Goal: Information Seeking & Learning: Learn about a topic

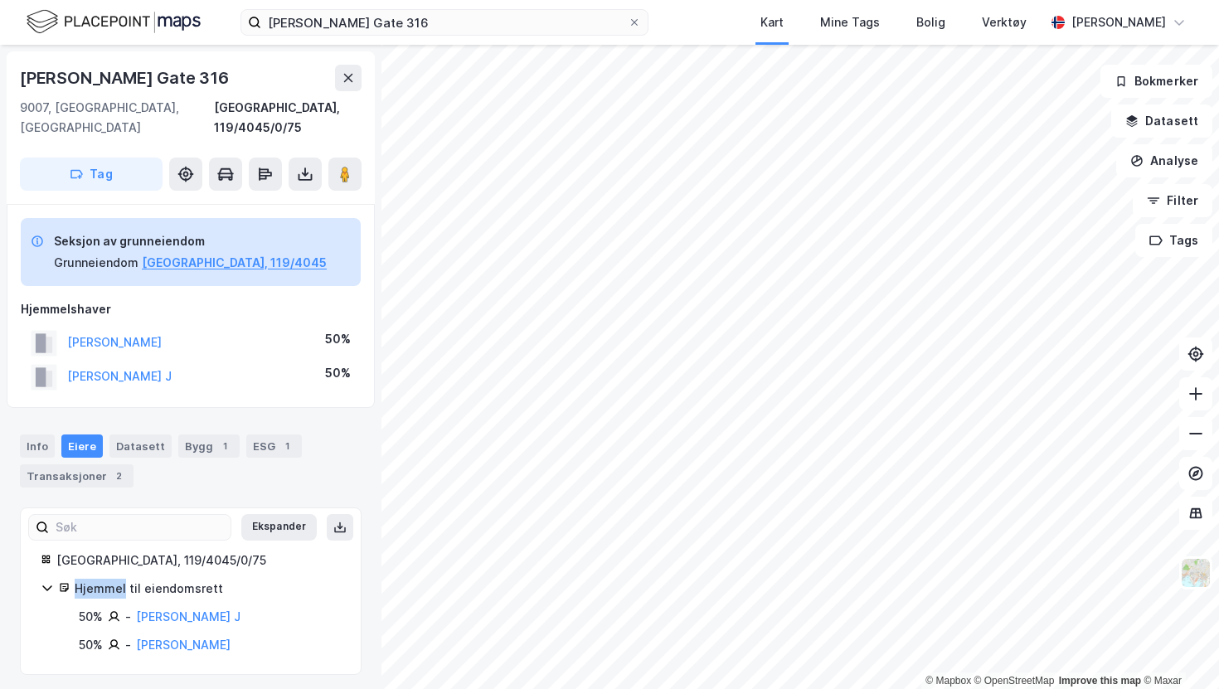
click at [120, 32] on img at bounding box center [114, 21] width 174 height 29
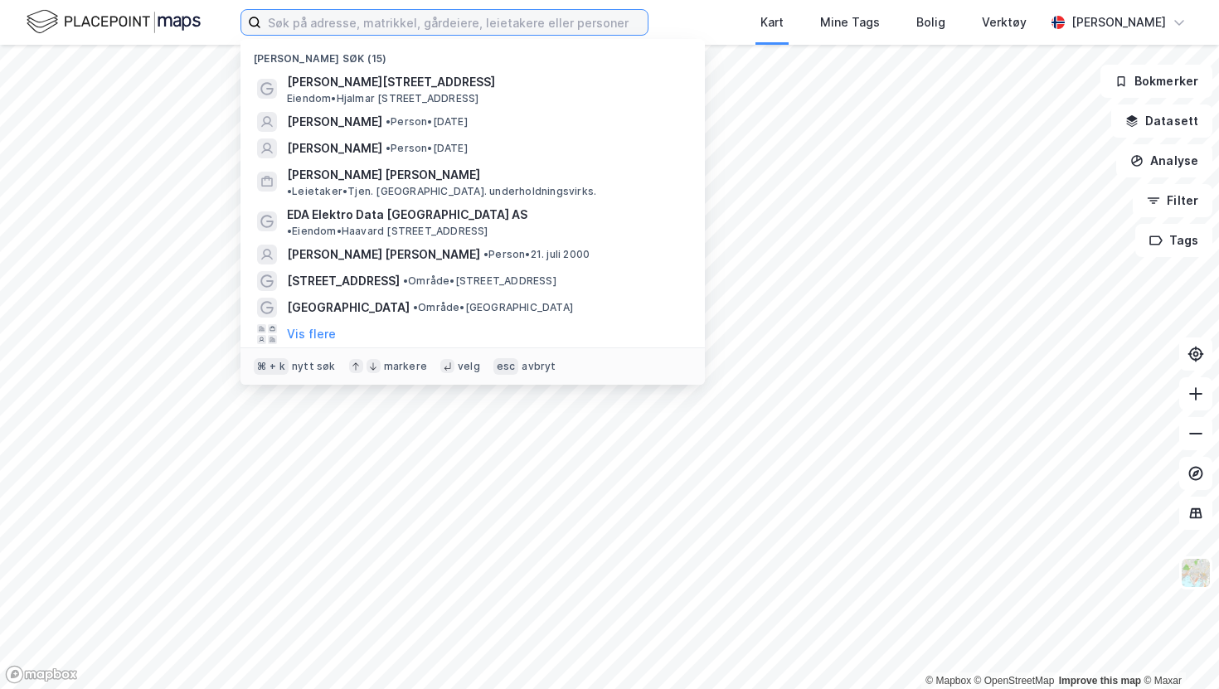
click at [633, 24] on input at bounding box center [454, 22] width 386 height 25
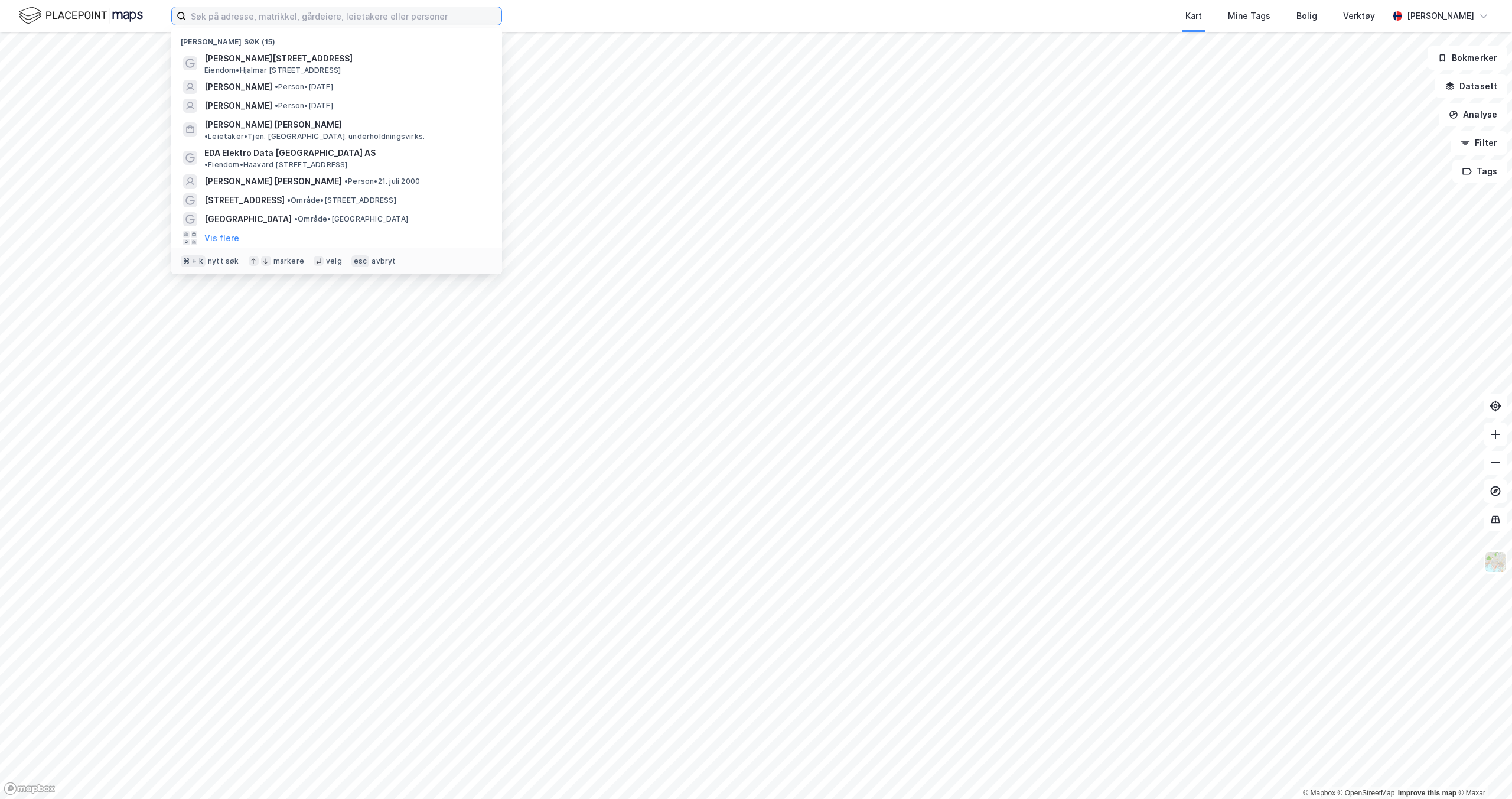
click at [242, 16] on input at bounding box center [343, 16] width 316 height 18
click at [250, 16] on input at bounding box center [343, 16] width 316 height 18
type input "C"
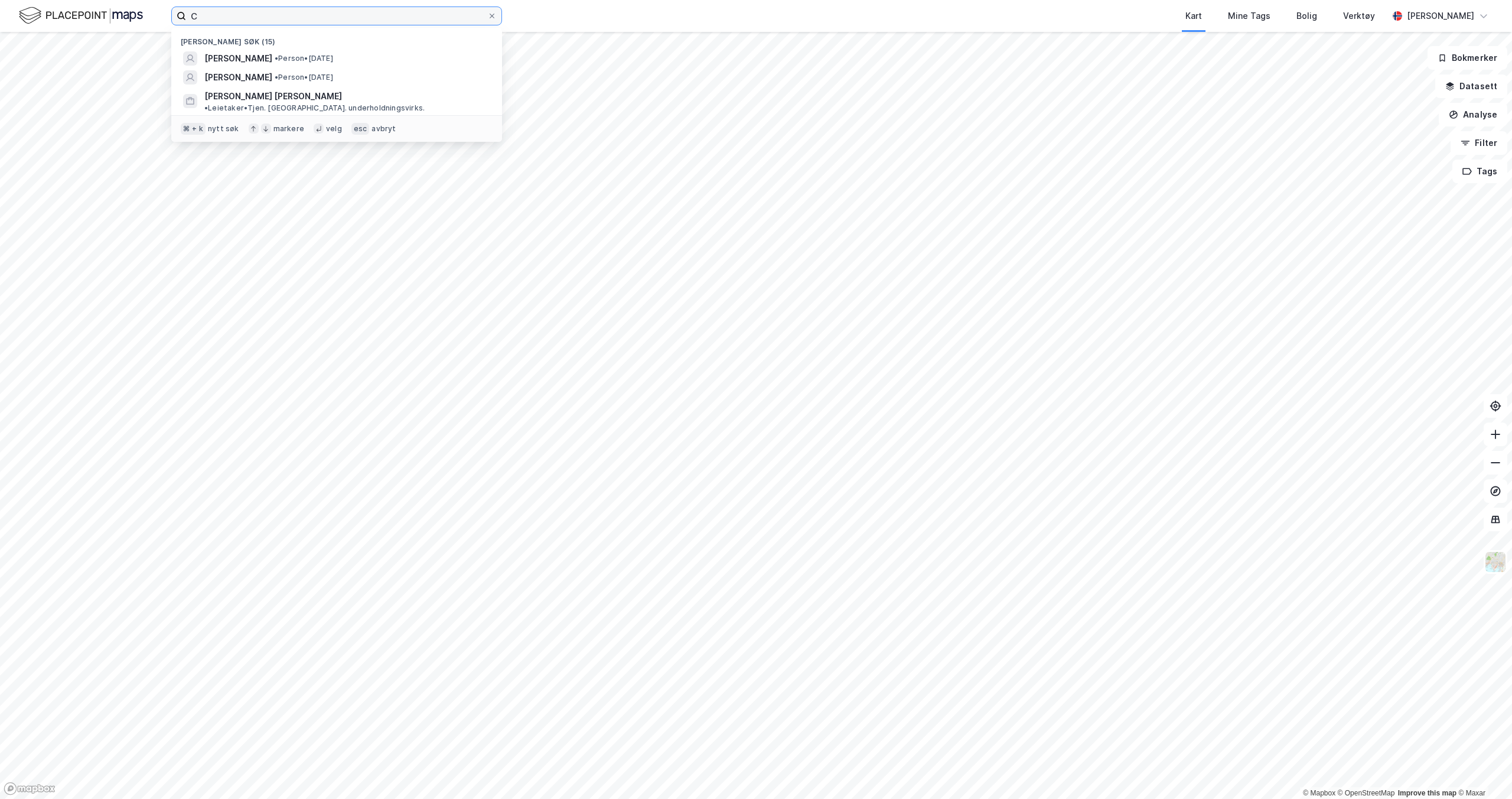
click at [250, 17] on input "C" at bounding box center [336, 16] width 301 height 18
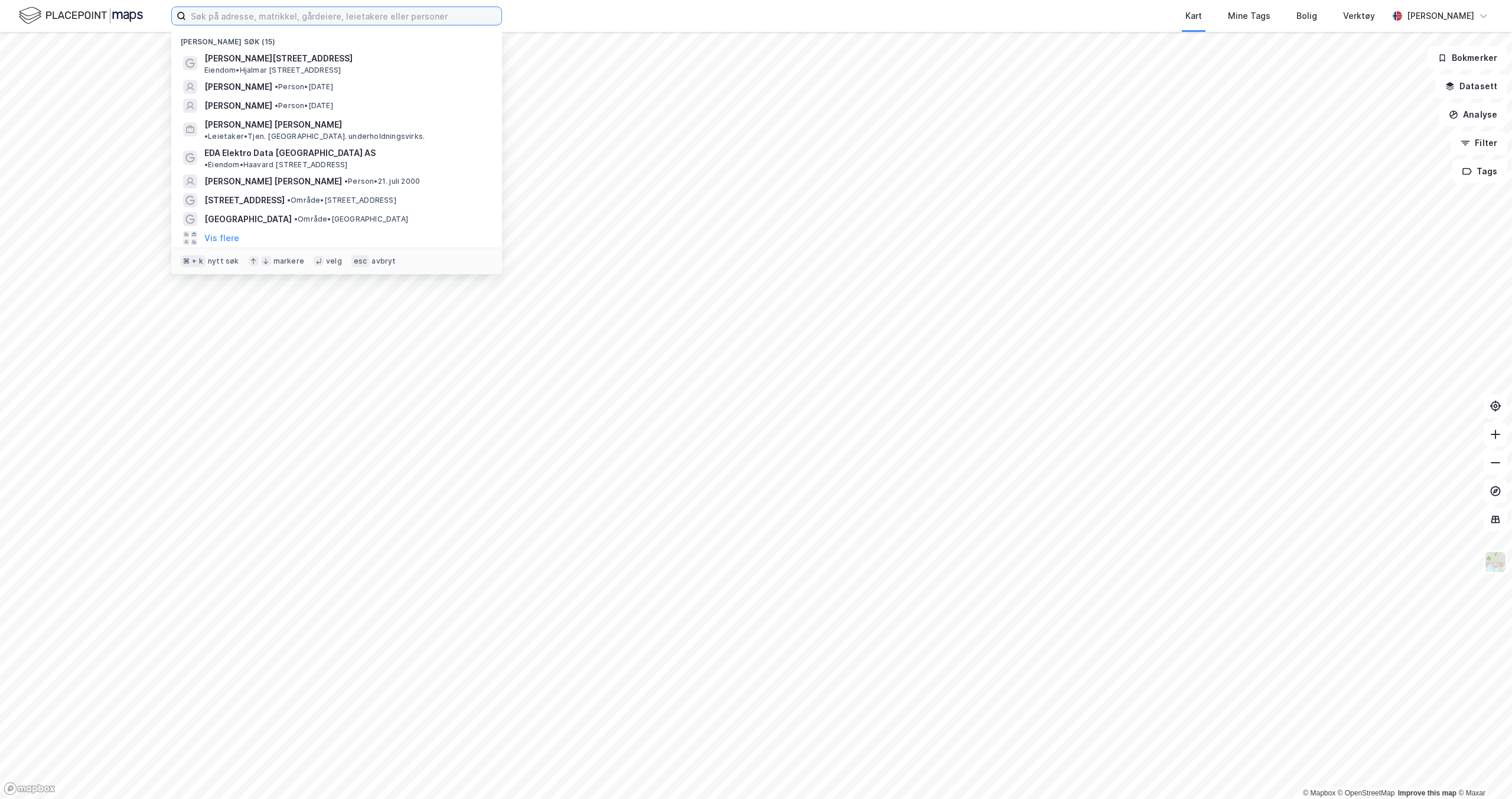
click at [220, 19] on input at bounding box center [343, 16] width 316 height 18
paste input "Kobbervikdalen 93"
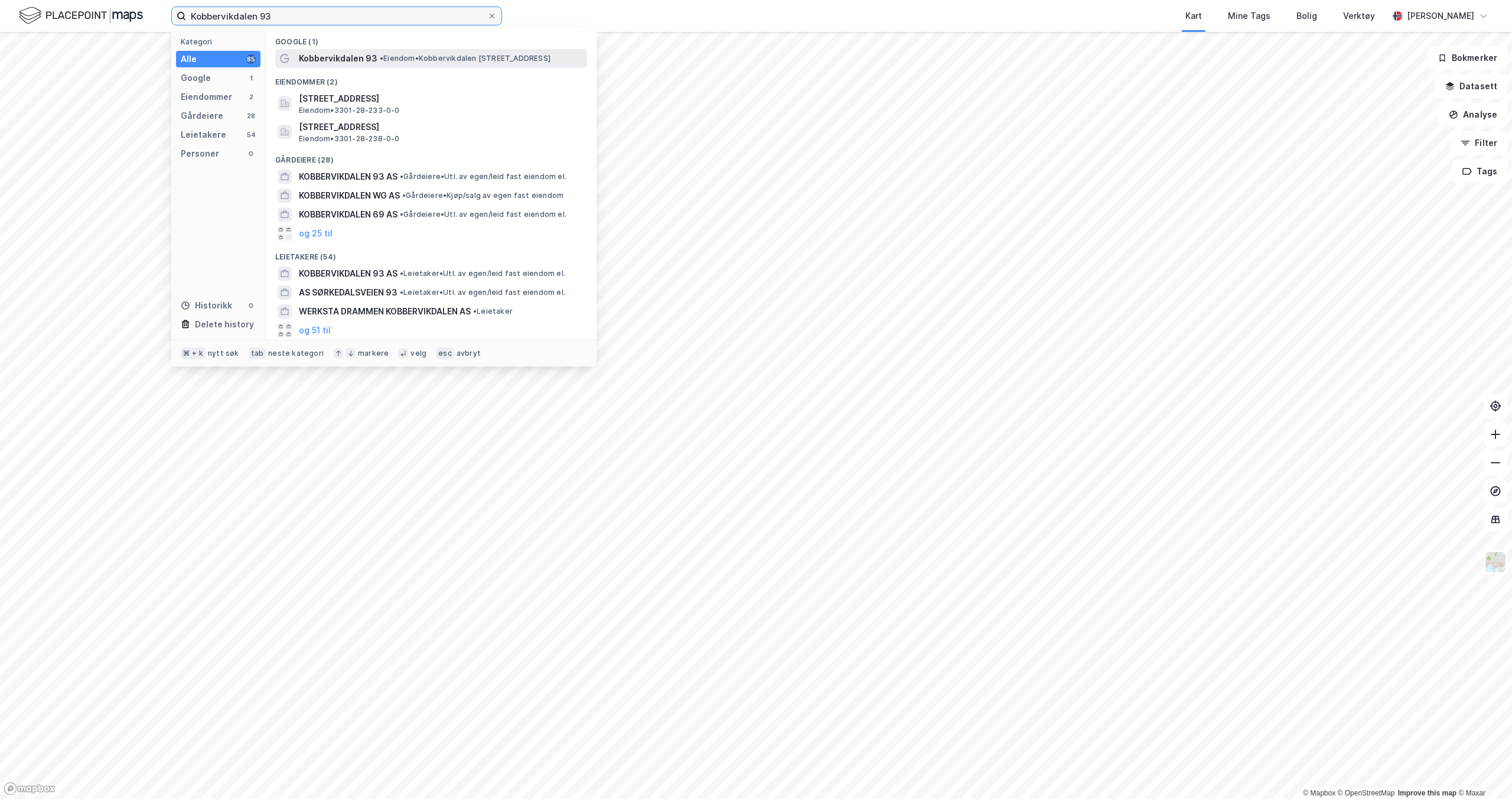
type input "Kobbervikdalen 93"
click at [389, 59] on span "• Eiendom • [STREET_ADDRESS]" at bounding box center [465, 58] width 171 height 9
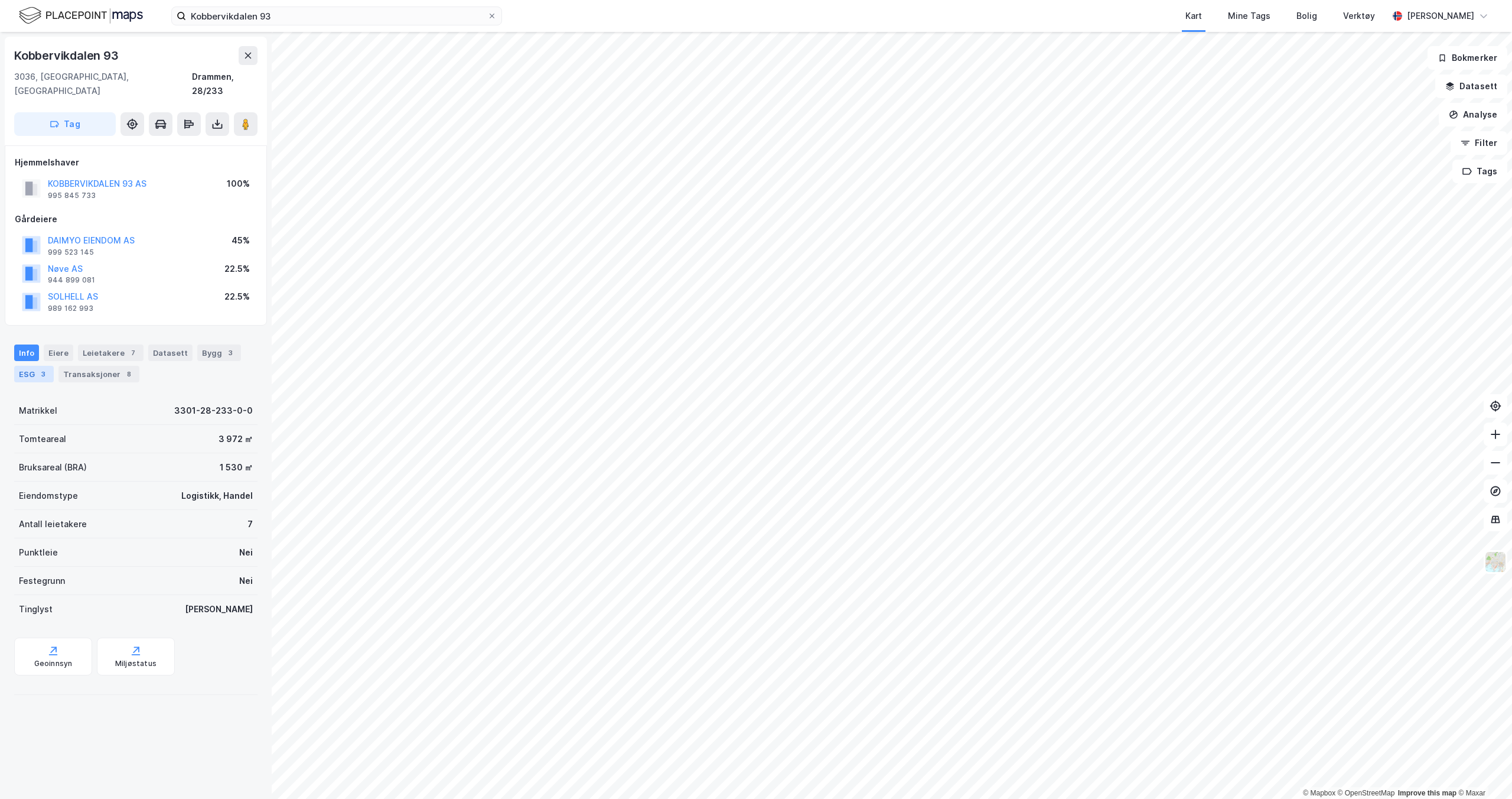
click at [32, 366] on div "ESG 3" at bounding box center [34, 373] width 40 height 16
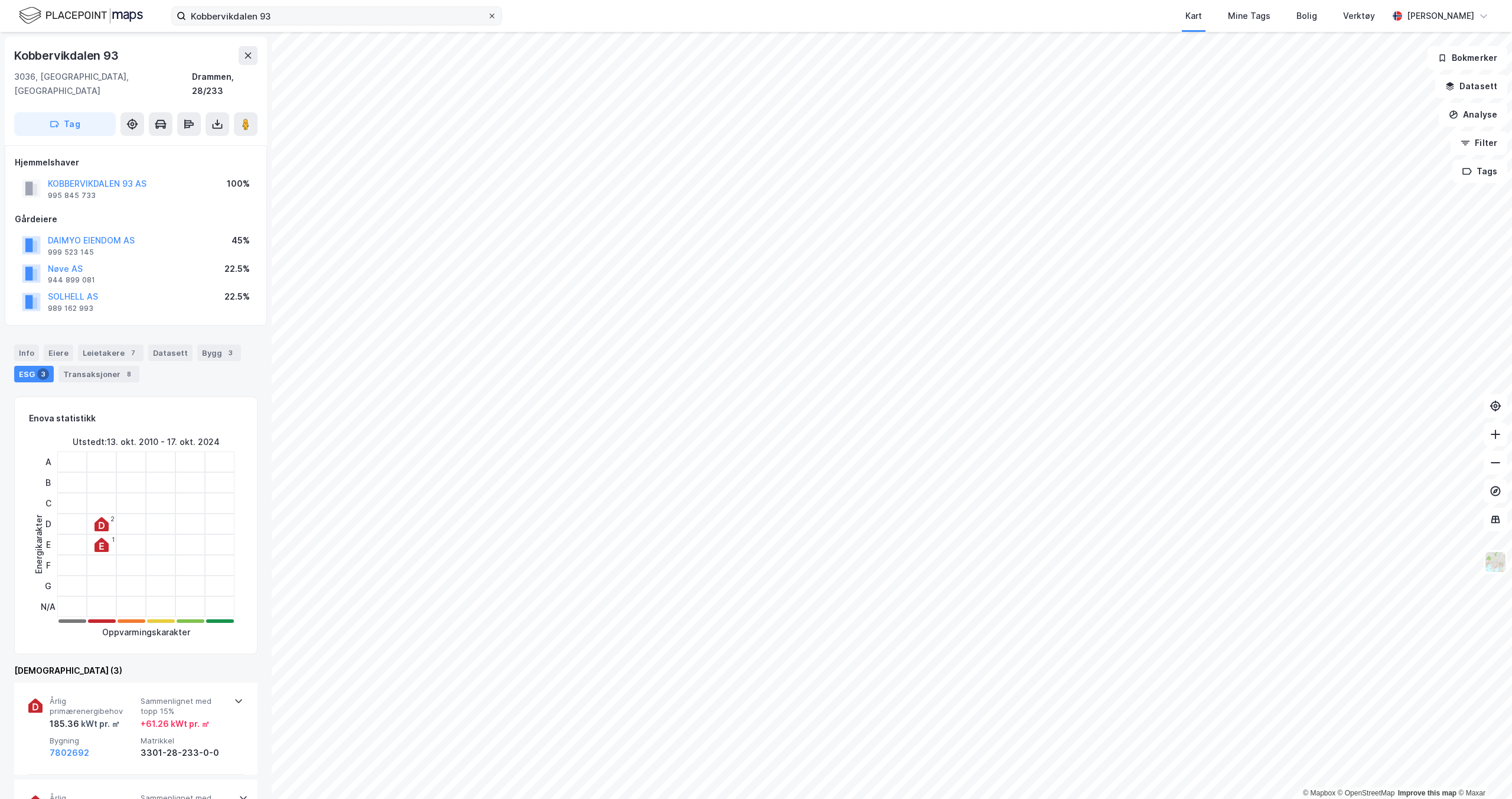
click at [491, 19] on icon at bounding box center [492, 16] width 7 height 7
click at [487, 19] on input "Kobbervikdalen 93" at bounding box center [336, 16] width 301 height 18
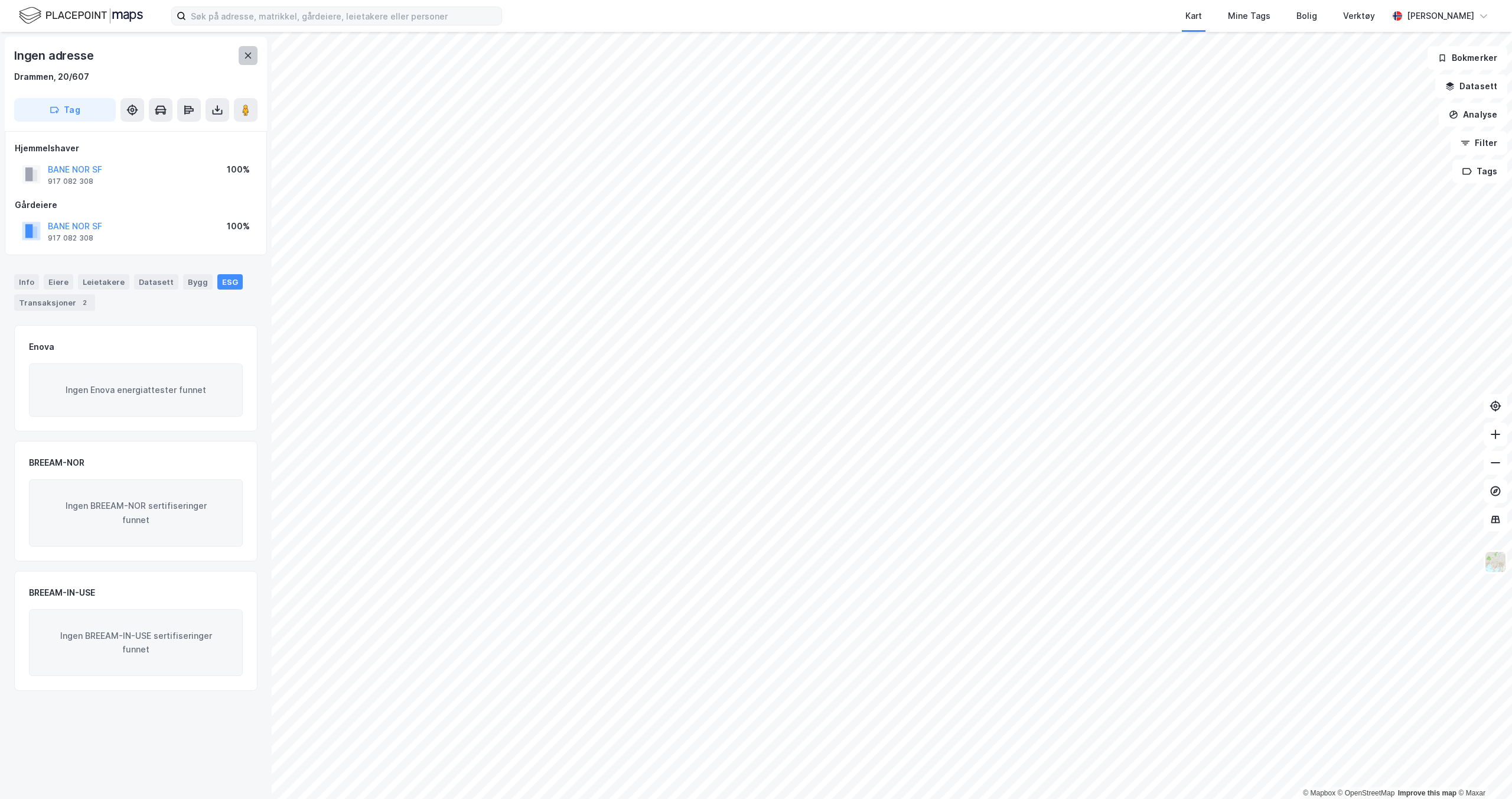
click at [247, 55] on icon at bounding box center [248, 55] width 9 height 9
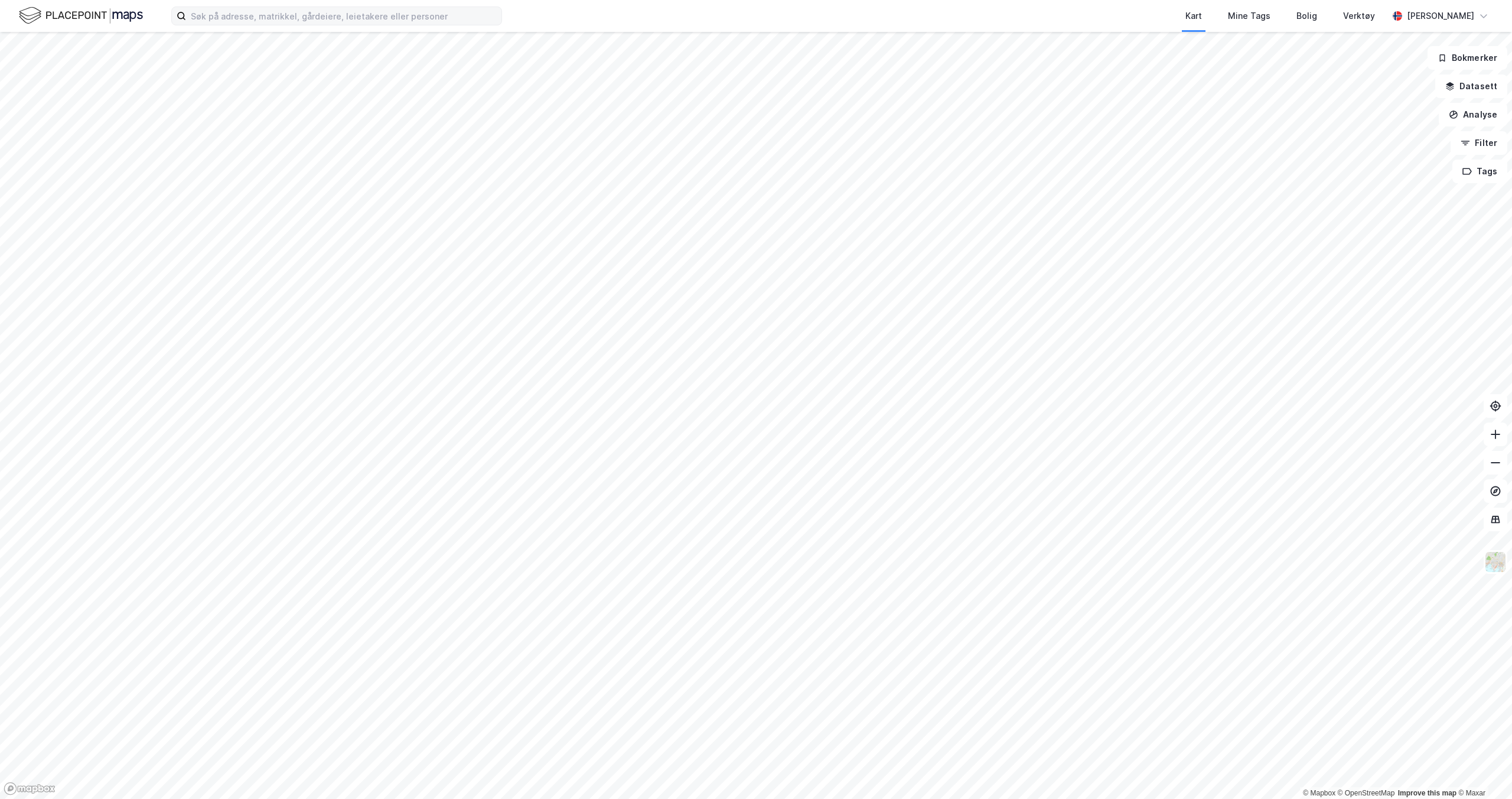
click at [322, 26] on div "Kart Mine Tags Bolig Verktøy Alexander Flinting" at bounding box center [756, 16] width 1512 height 32
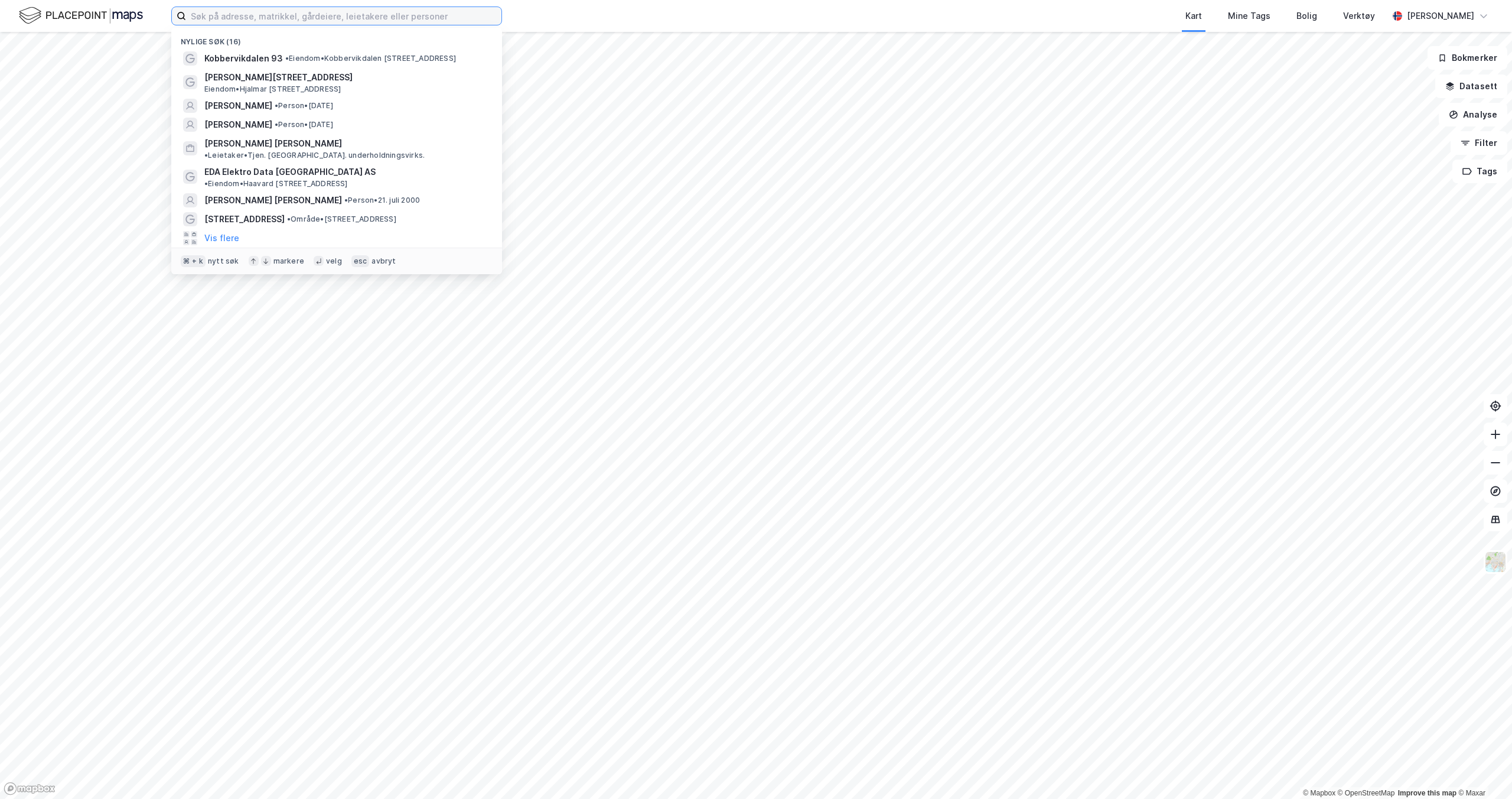
click at [324, 19] on input at bounding box center [343, 16] width 316 height 18
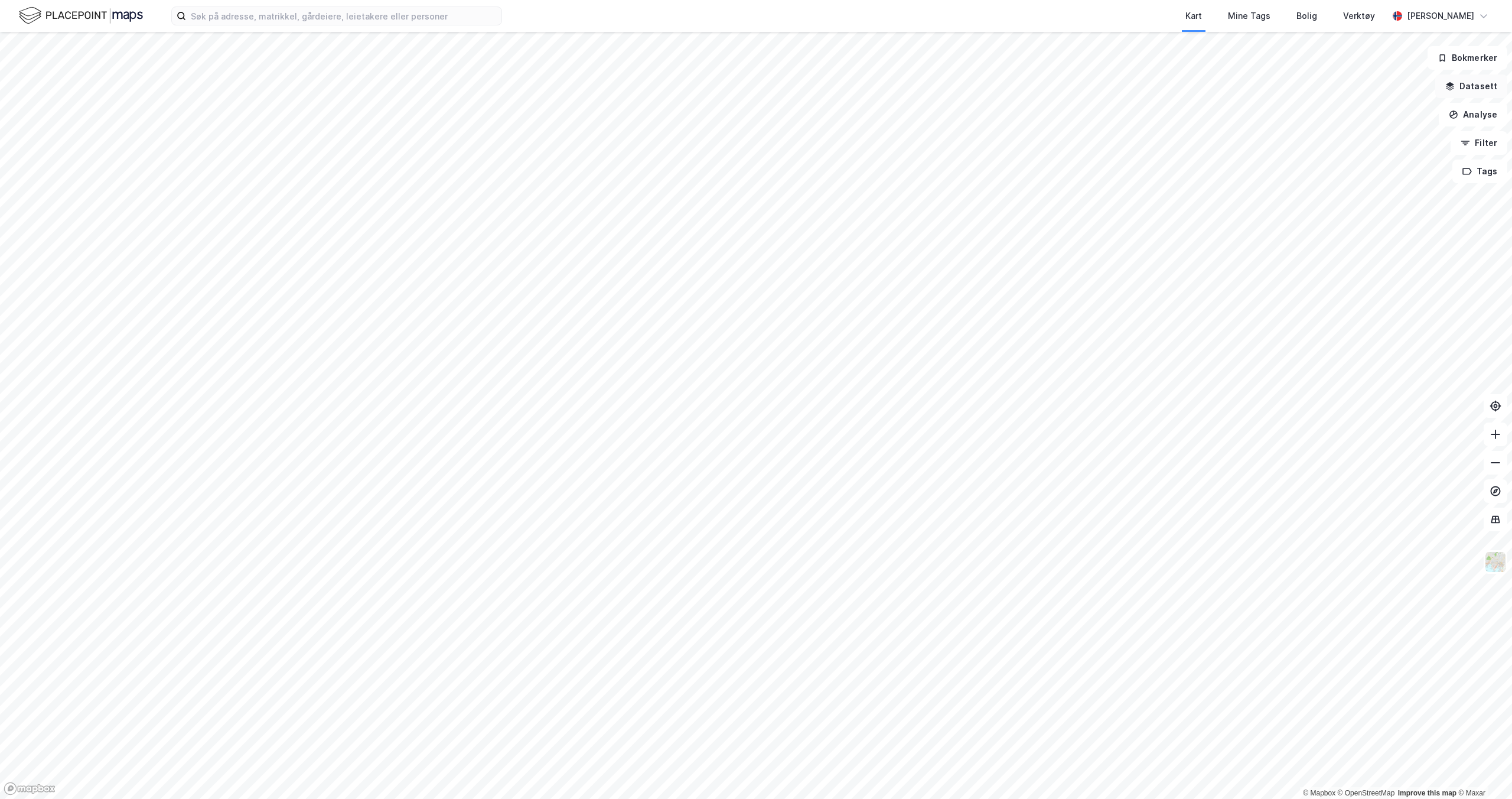
click at [868, 91] on button "Datasett" at bounding box center [1471, 86] width 72 height 24
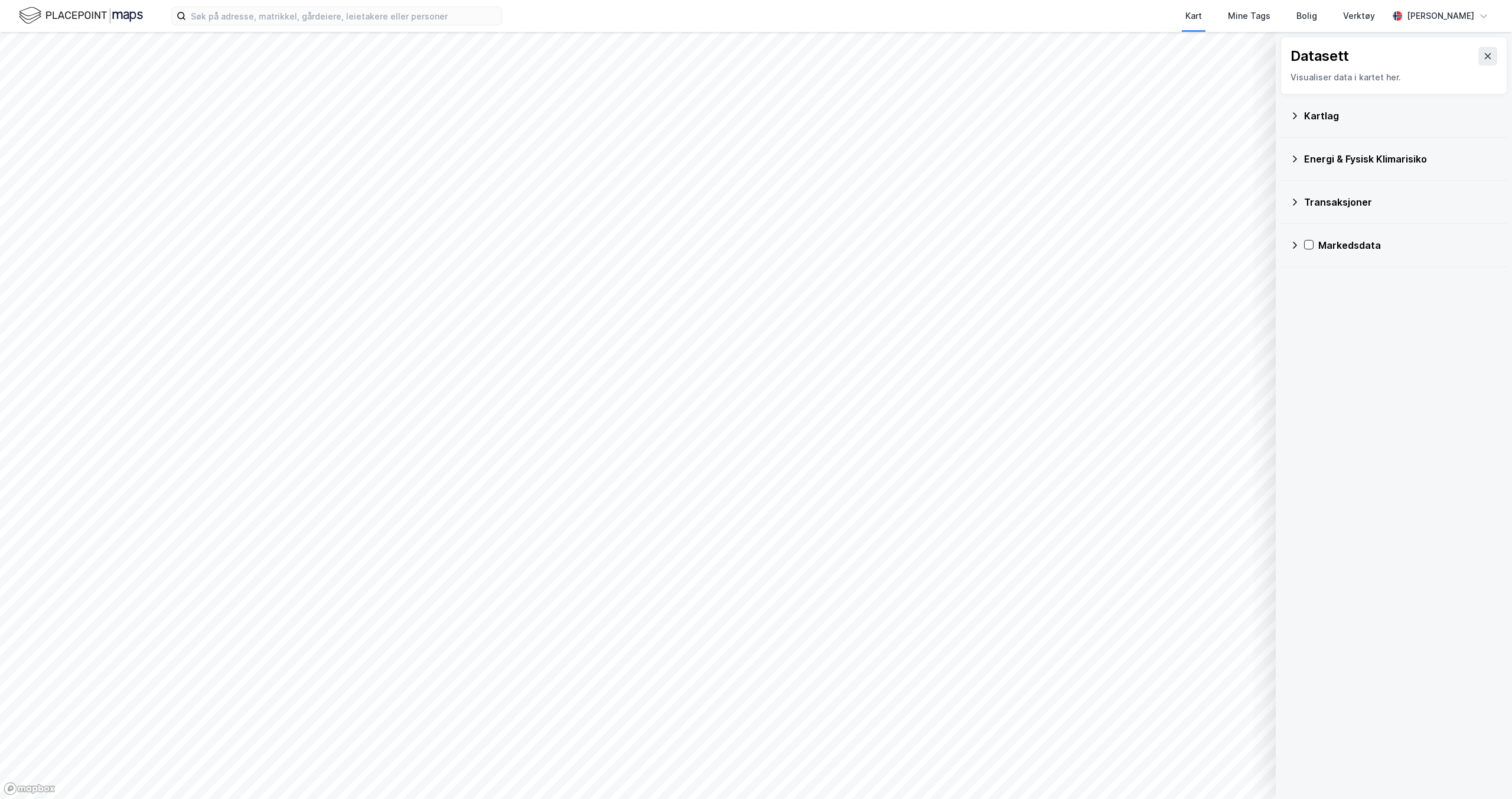
click at [868, 60] on button at bounding box center [1488, 56] width 19 height 19
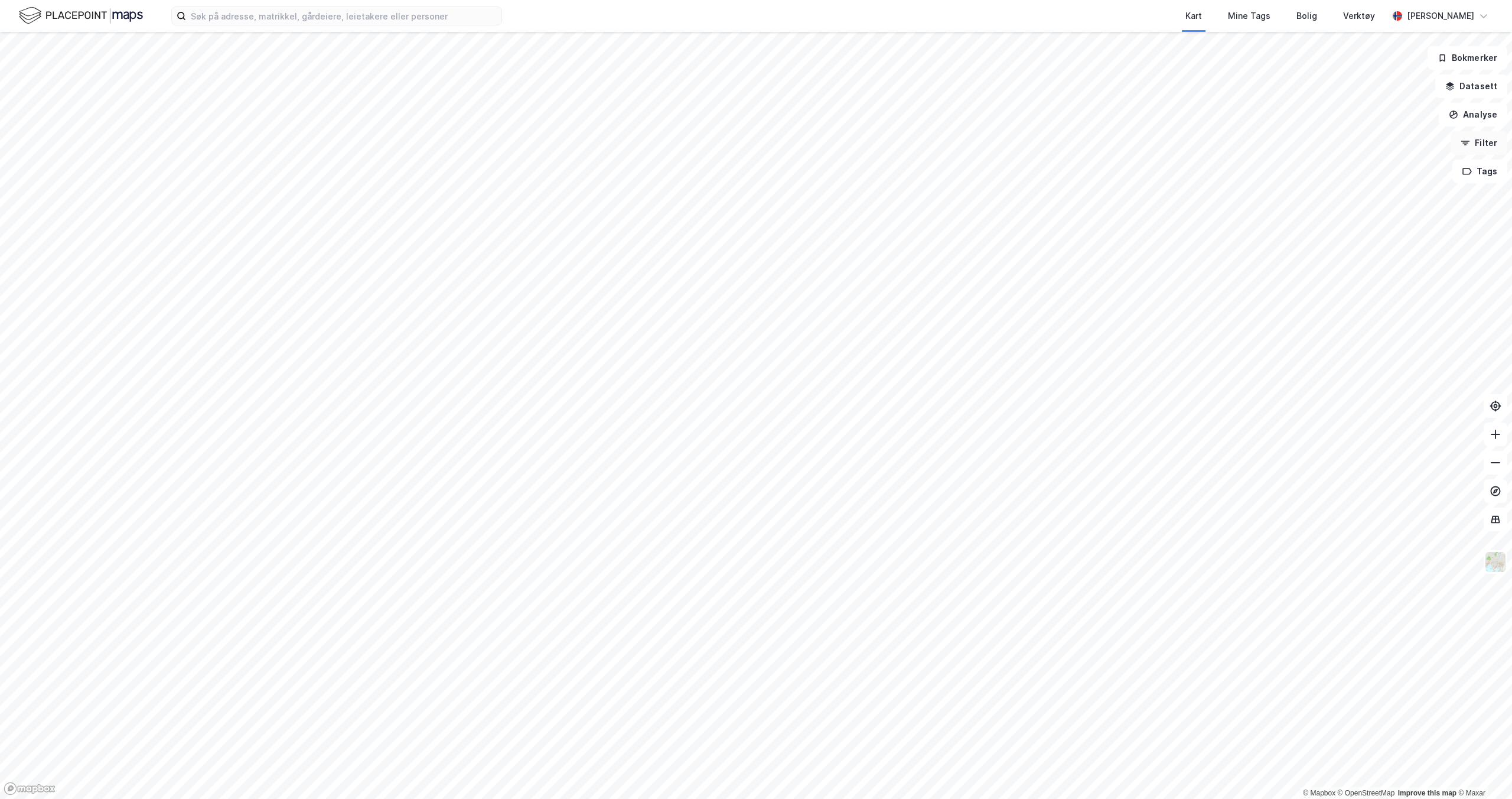
click at [868, 150] on button "Filter" at bounding box center [1479, 143] width 57 height 24
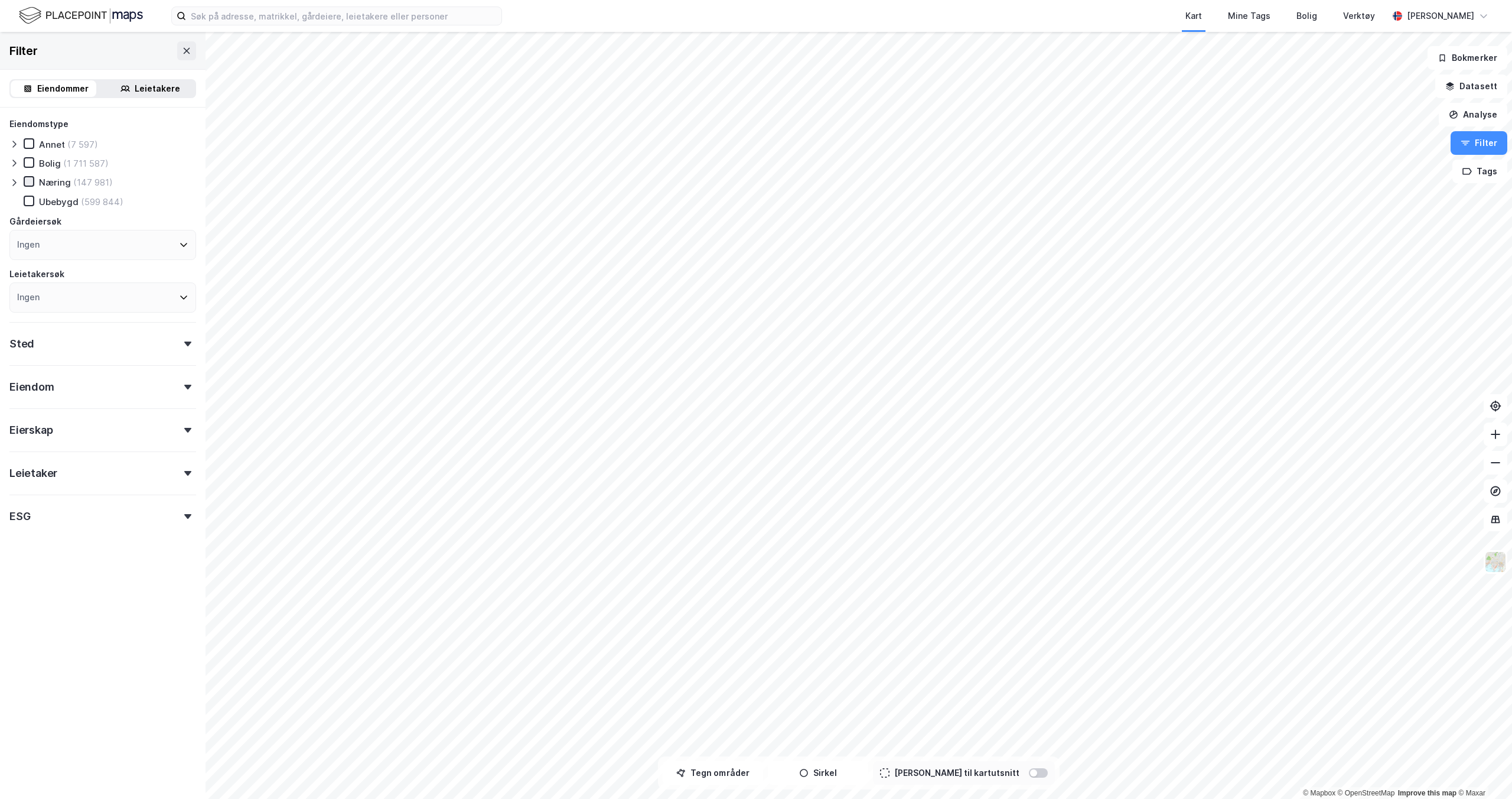
click at [32, 185] on icon at bounding box center [29, 182] width 9 height 9
click at [716, 490] on button "Tegn områder" at bounding box center [713, 773] width 100 height 24
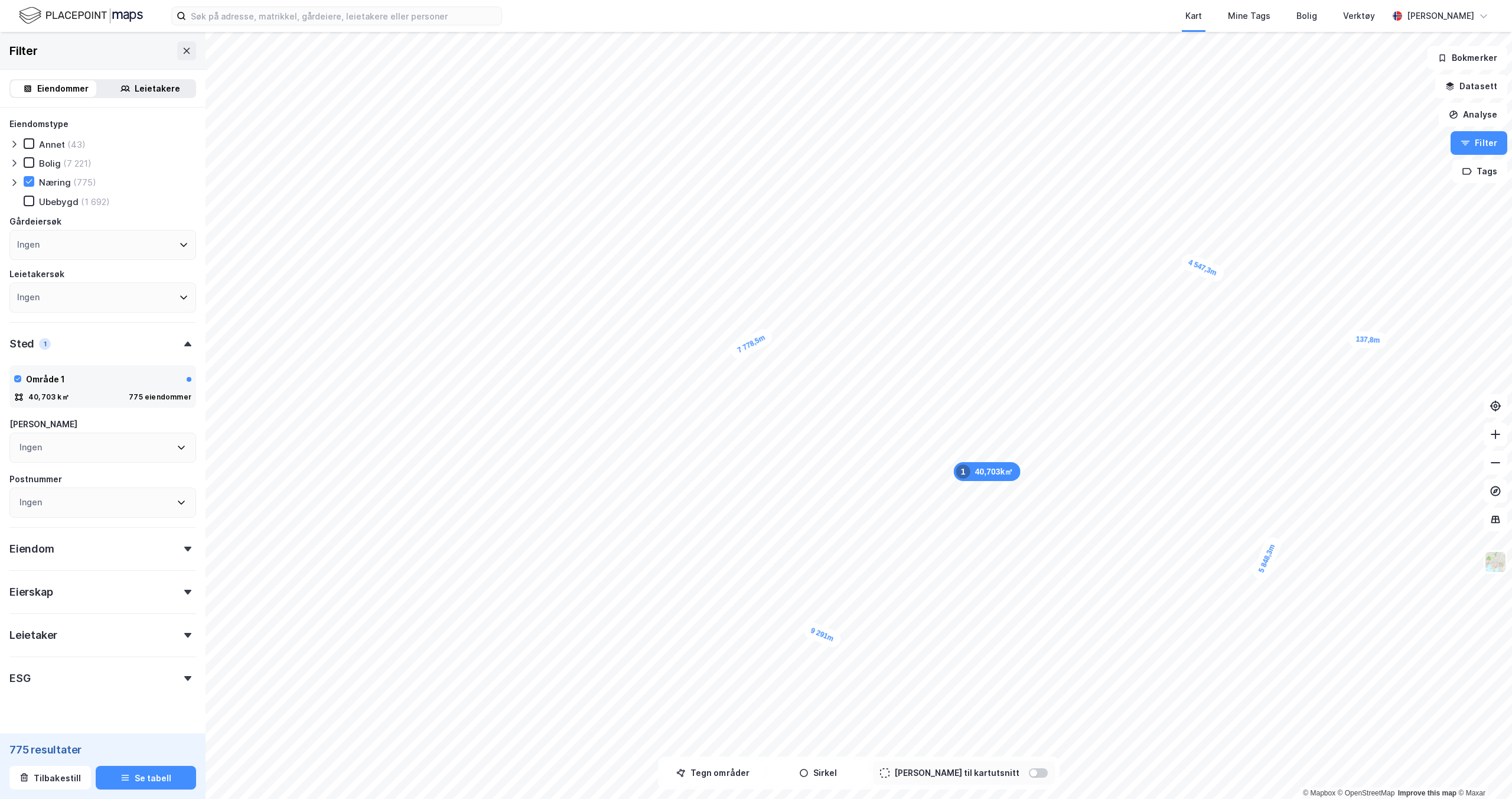
click at [59, 88] on div "Eiendommer" at bounding box center [63, 88] width 51 height 14
click at [66, 490] on div "Eiendom" at bounding box center [103, 544] width 187 height 33
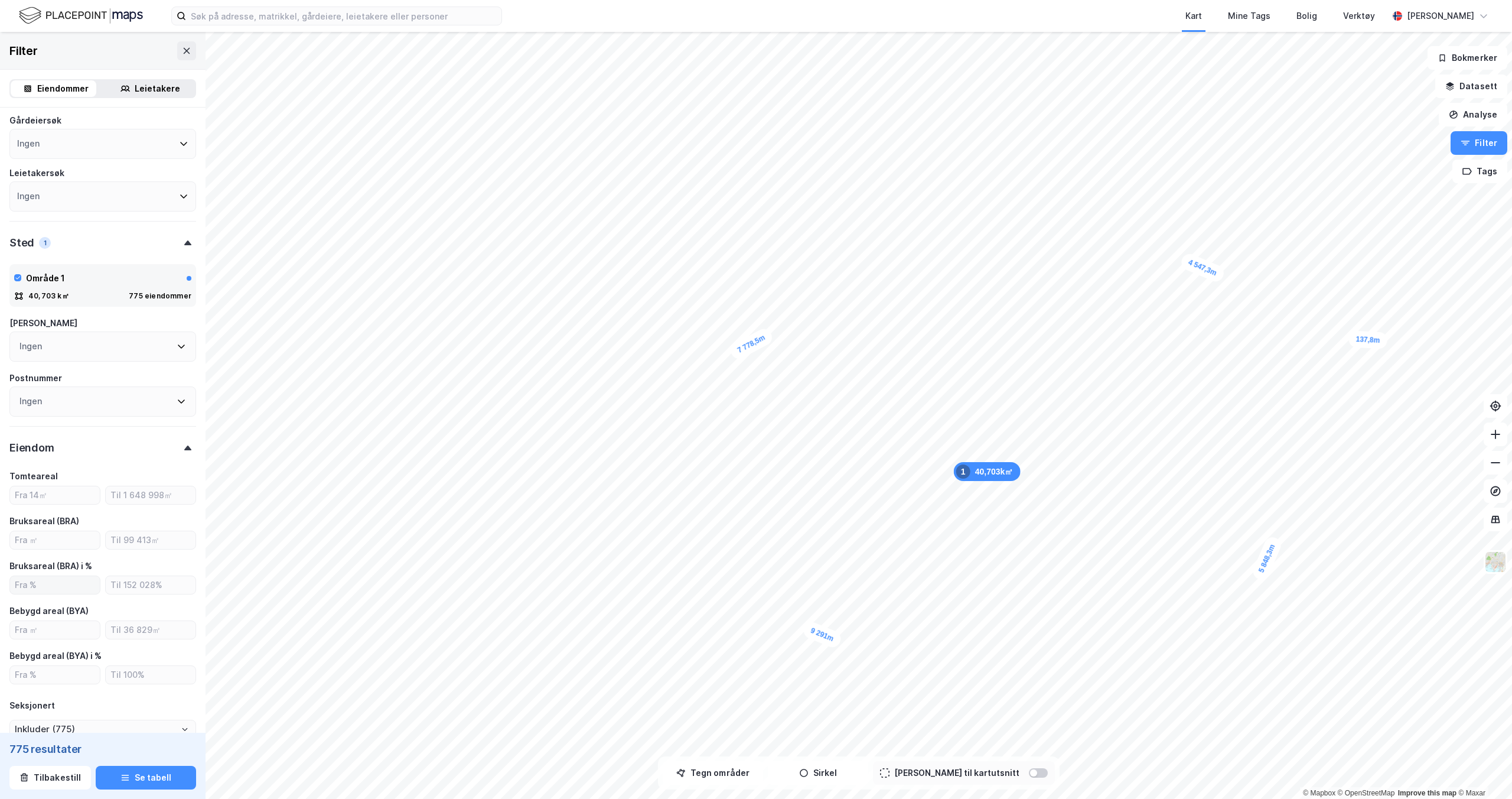
scroll to position [102, 0]
click at [38, 490] on input "number" at bounding box center [55, 539] width 90 height 18
type input "1000"
type input "Inkluder (402)"
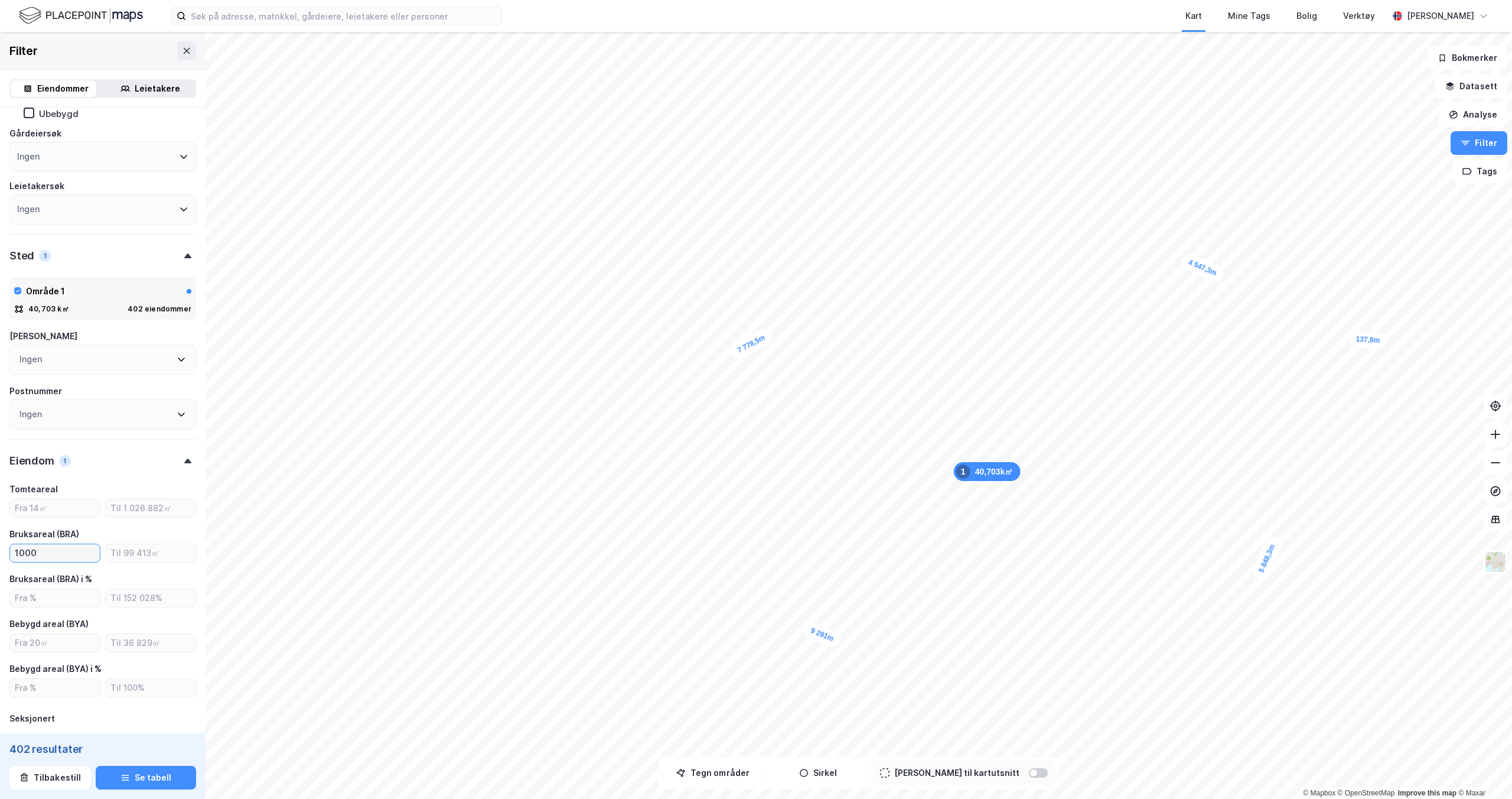
scroll to position [88, 0]
type input "1000"
click at [188, 47] on div "Filter" at bounding box center [103, 51] width 206 height 38
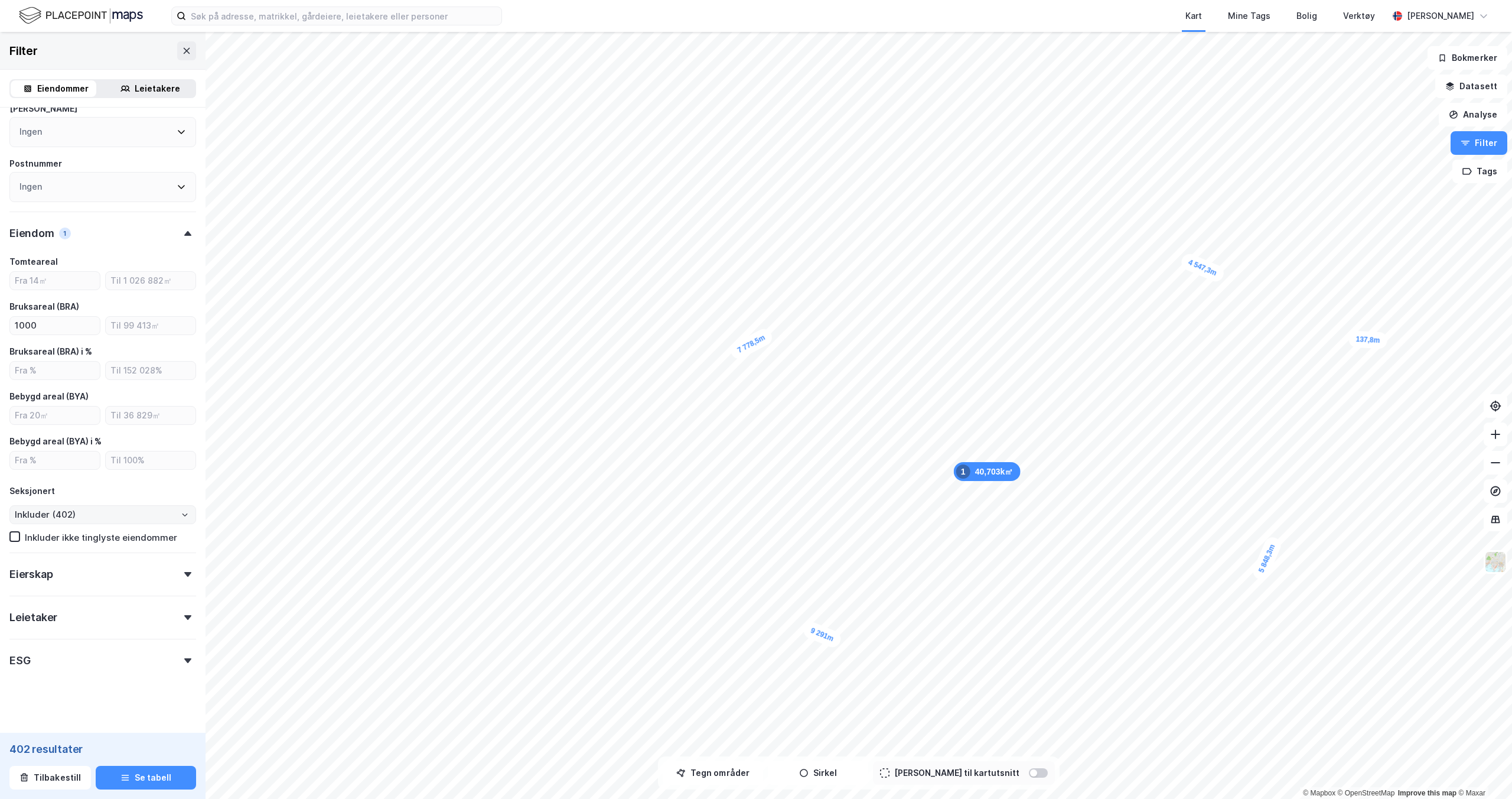
scroll to position [316, 0]
click at [24, 490] on div "ESG" at bounding box center [19, 660] width 21 height 14
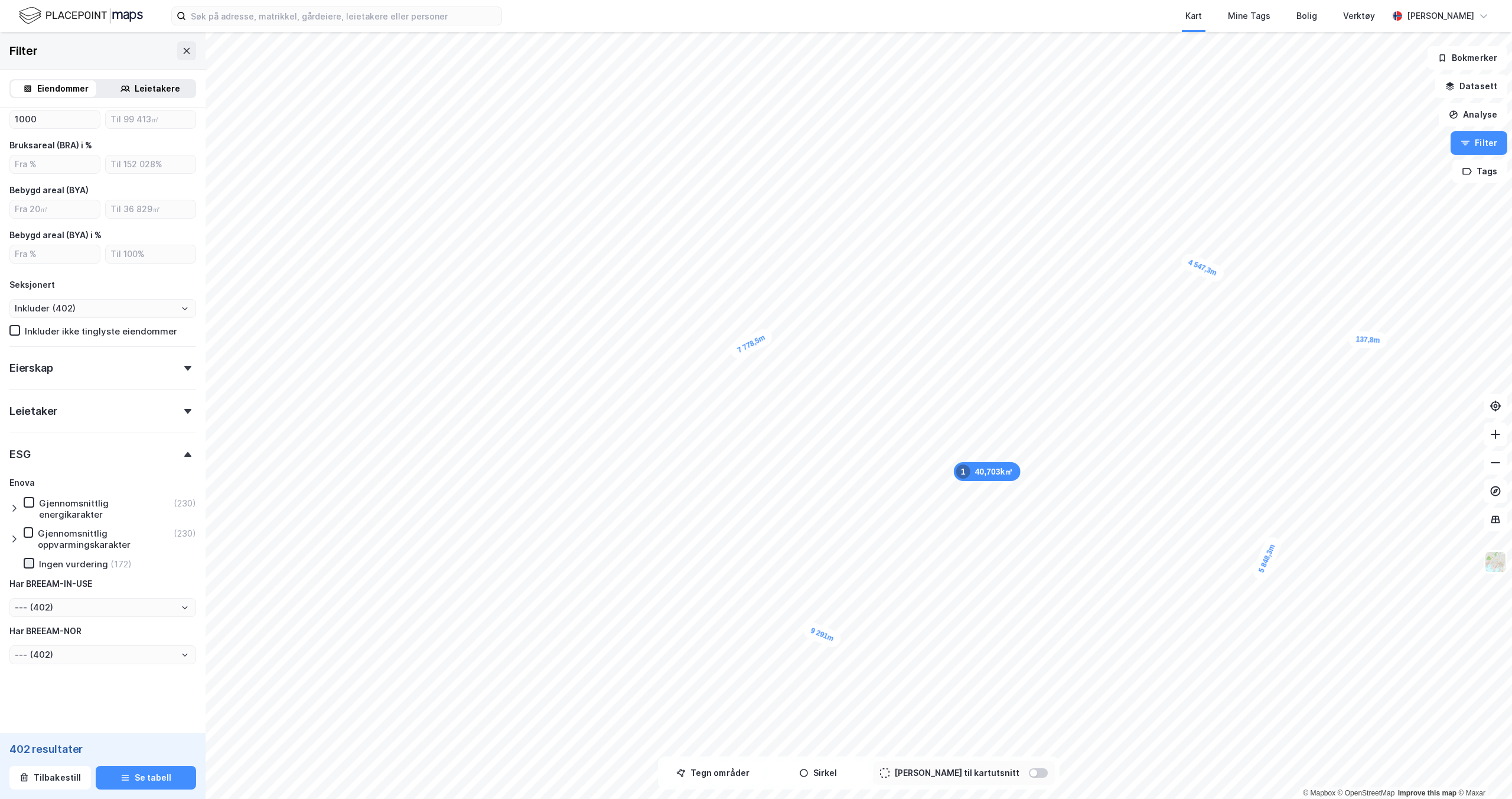
click at [26, 490] on icon at bounding box center [29, 563] width 6 height 4
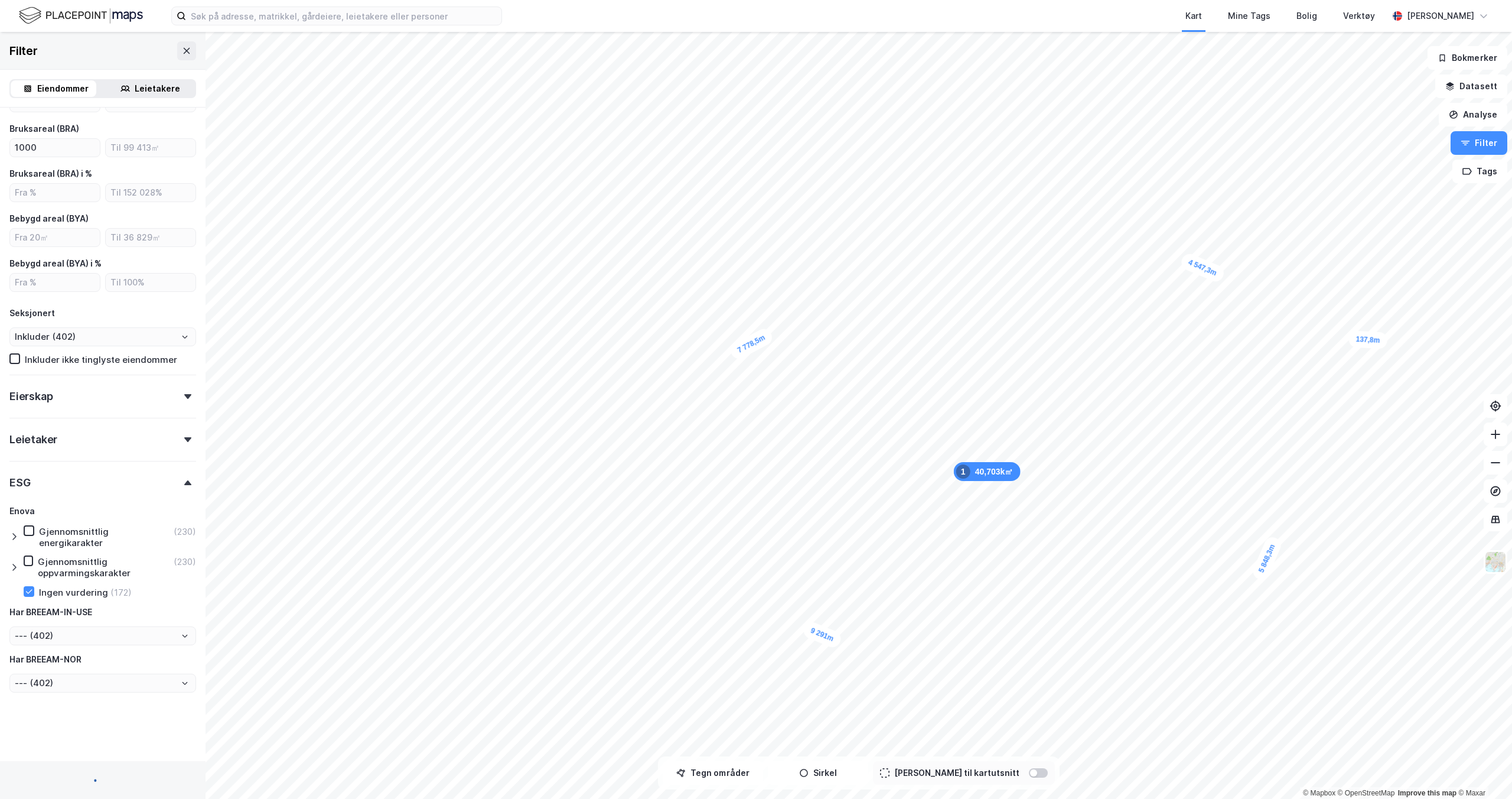
type input "Inkluder (172)"
type input "--- (172)"
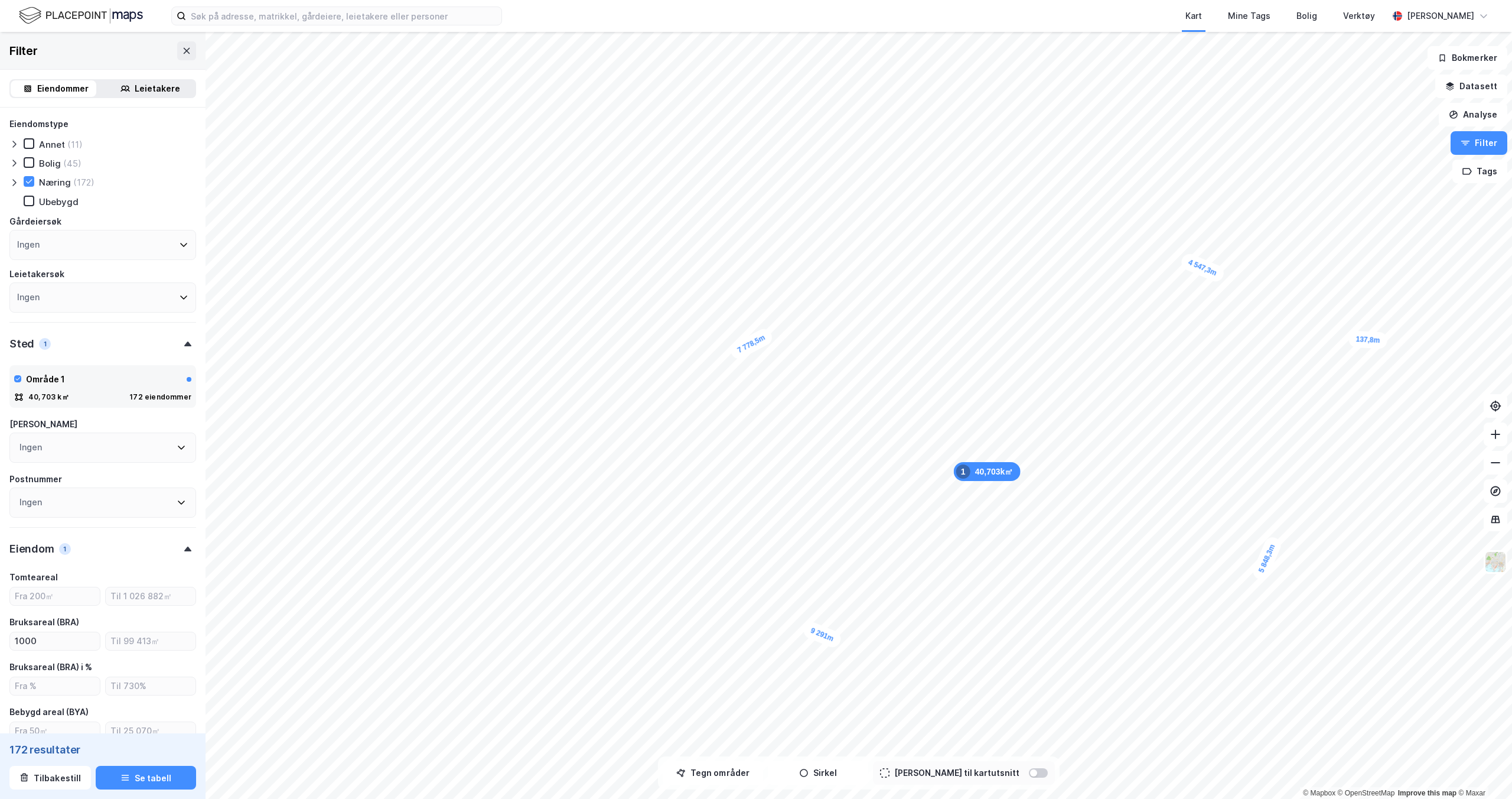
click at [46, 93] on div "Eiendommer" at bounding box center [63, 88] width 51 height 14
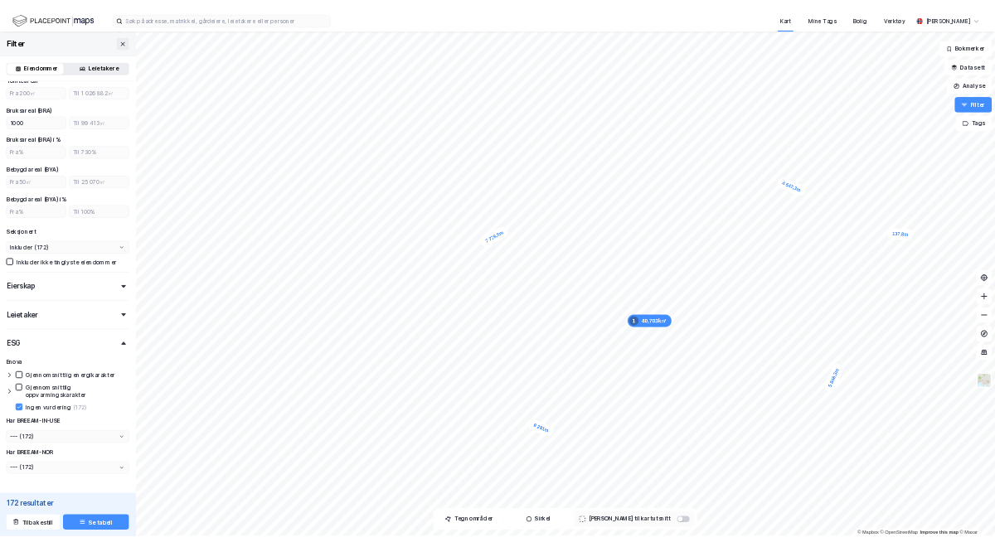
scroll to position [715, 0]
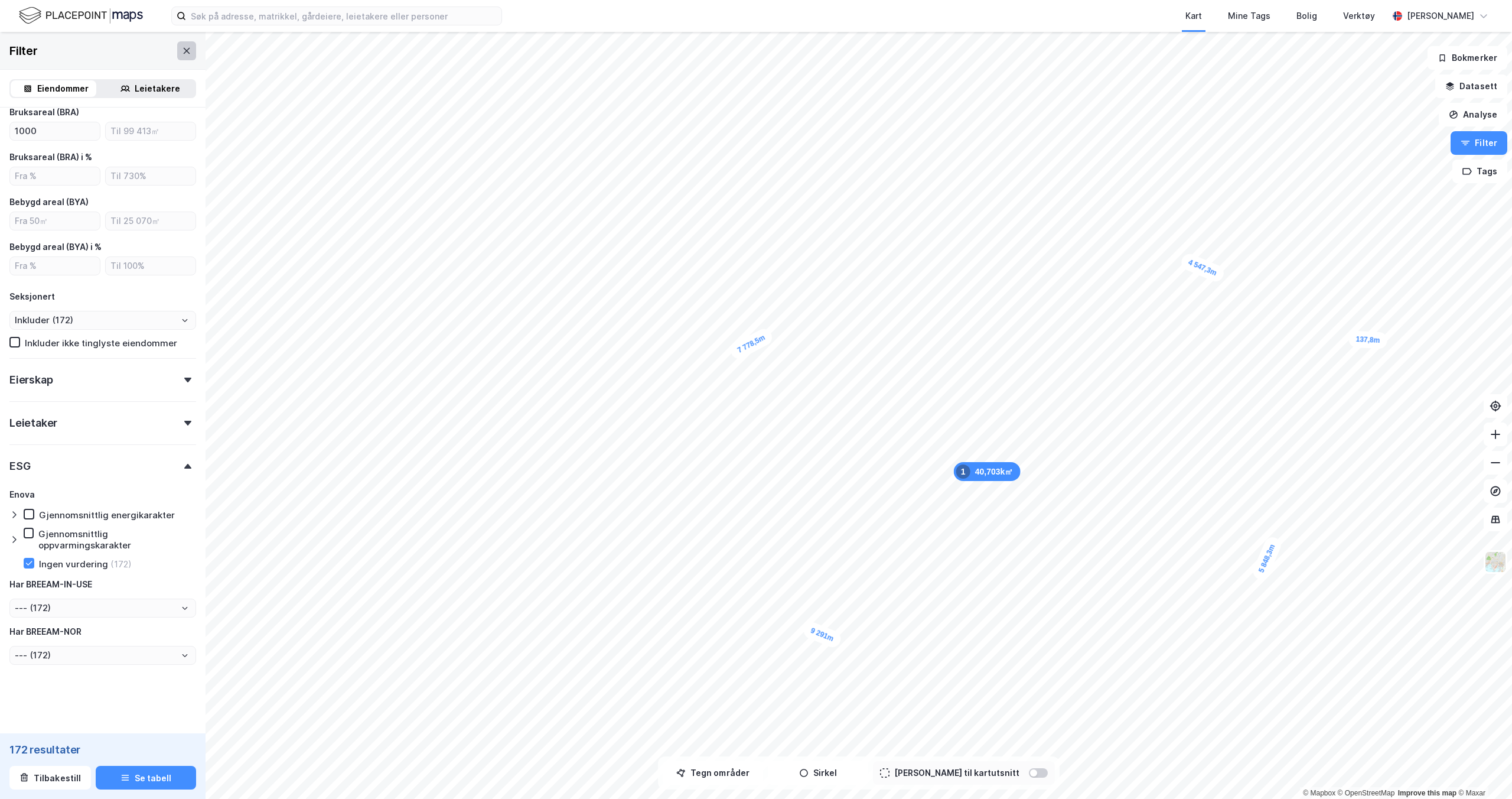
click at [182, 53] on icon at bounding box center [186, 51] width 9 height 9
